Goal: Task Accomplishment & Management: Complete application form

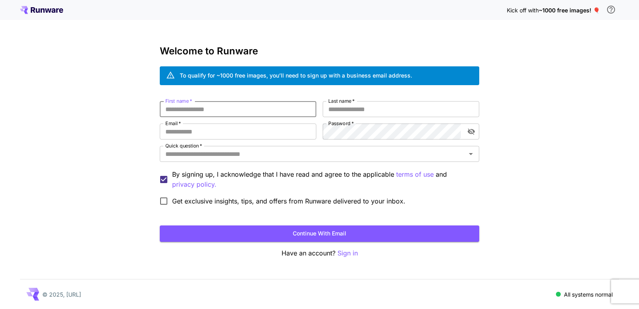
click at [294, 112] on input "First name   *" at bounding box center [238, 109] width 156 height 16
type input "*"
click at [358, 107] on input "Last name   *" at bounding box center [401, 109] width 156 height 16
type input "*****"
click at [252, 133] on input "Email   *" at bounding box center [238, 131] width 156 height 16
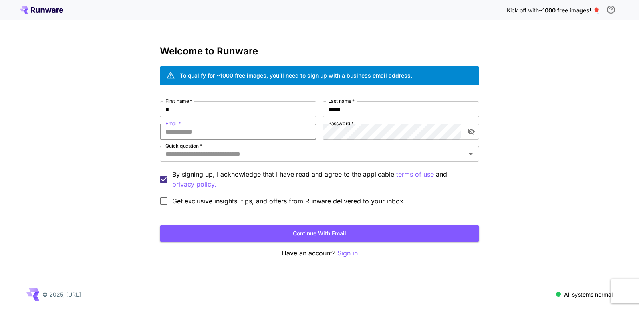
type input "**********"
click at [307, 153] on input "Quick question   *" at bounding box center [312, 153] width 301 height 11
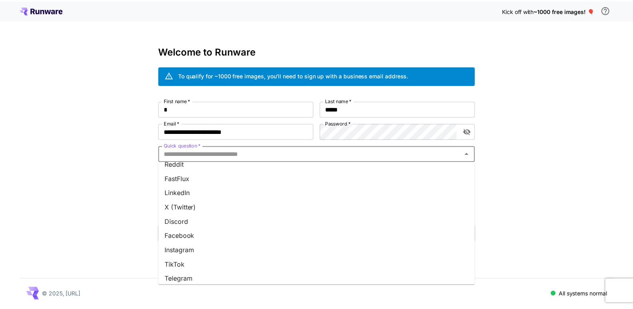
scroll to position [99, 0]
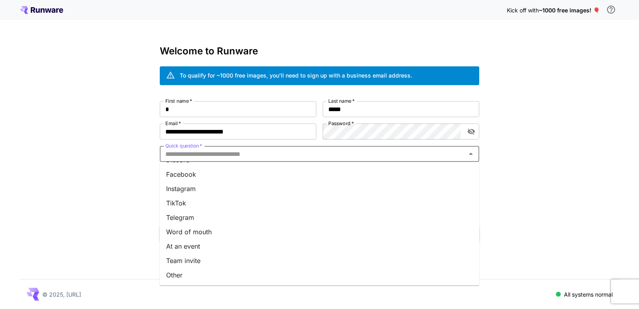
click at [186, 277] on li "Other" at bounding box center [319, 274] width 319 height 14
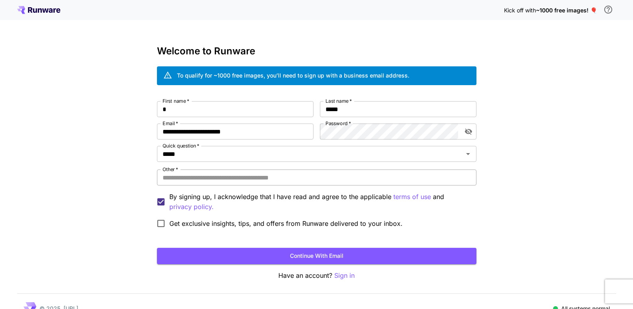
click at [198, 176] on input "Other   *" at bounding box center [316, 177] width 319 height 16
type input "*******"
click at [181, 253] on button "Continue with email" at bounding box center [316, 255] width 319 height 16
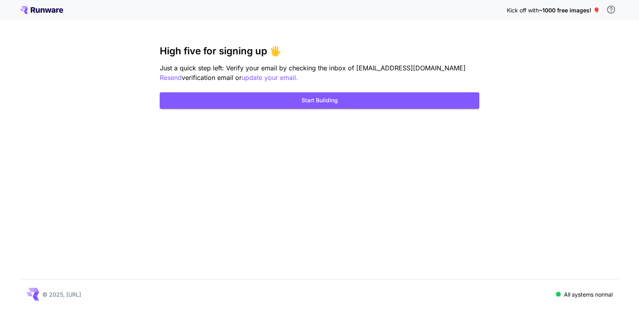
click at [531, 104] on div "Kick off with ~1000 free images! 🎈 High five for signing up 🖐️ Just a quick ste…" at bounding box center [319, 154] width 639 height 309
click at [386, 110] on div "Kick off with ~1000 free images! 🎈 High five for signing up 🖐️ Just a quick ste…" at bounding box center [319, 154] width 639 height 309
click at [378, 96] on button "Start Building" at bounding box center [319, 100] width 319 height 16
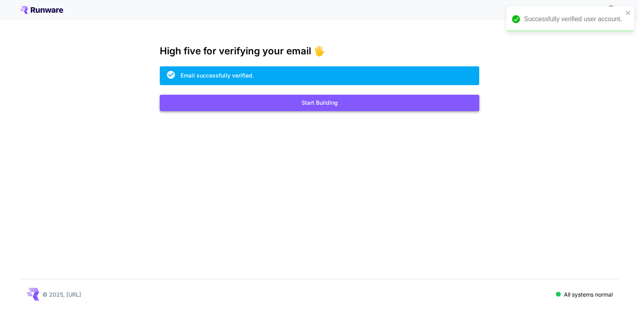
click at [269, 107] on button "Start Building" at bounding box center [319, 103] width 319 height 16
